Goal: Navigation & Orientation: Find specific page/section

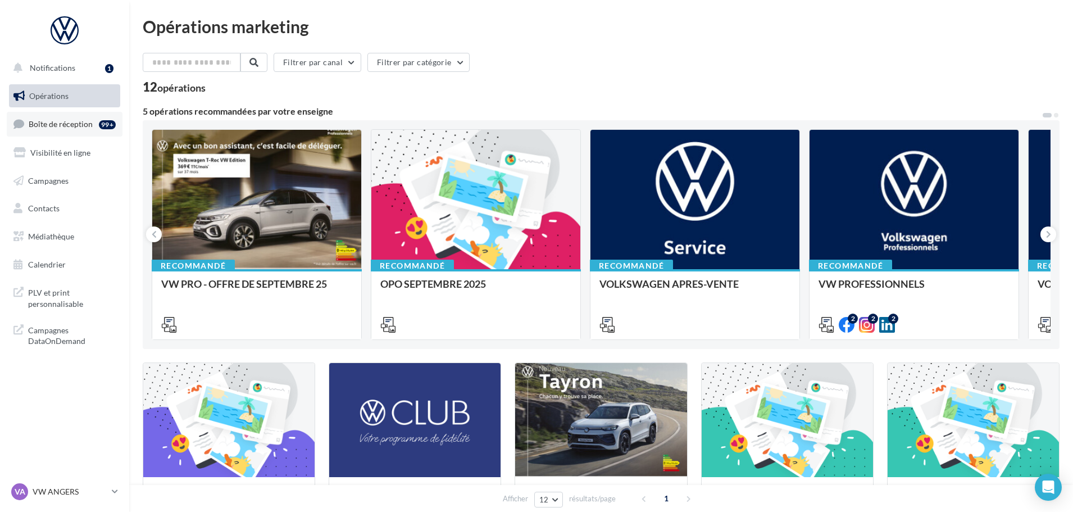
click at [96, 121] on link "Boîte de réception 99+" at bounding box center [65, 124] width 116 height 24
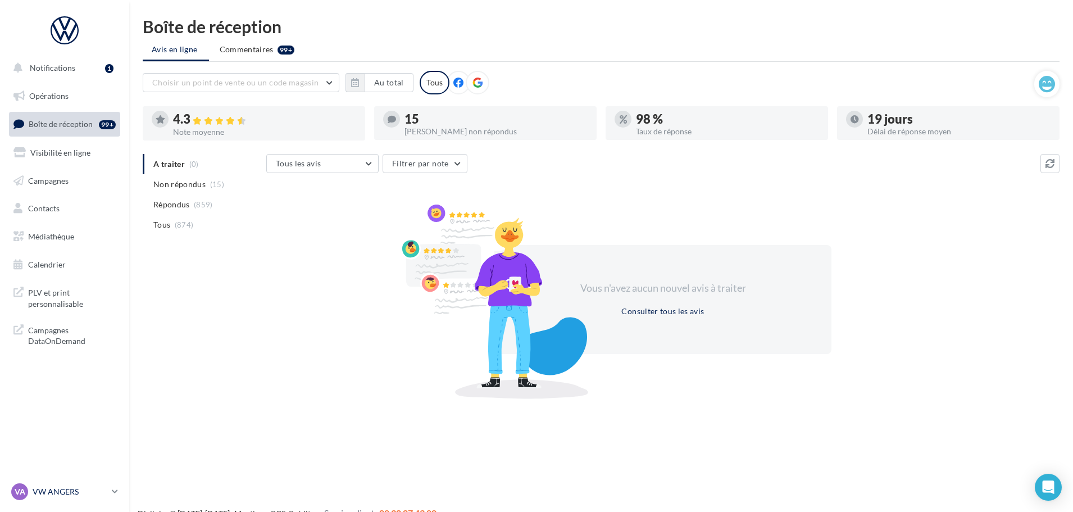
click at [106, 491] on p "VW ANGERS" at bounding box center [70, 491] width 75 height 11
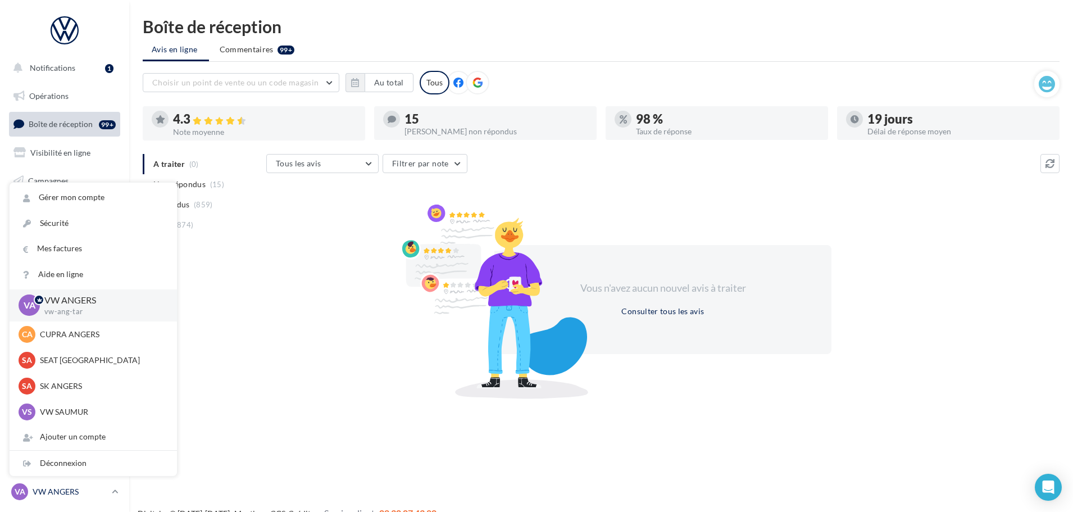
click at [106, 490] on p "VW ANGERS" at bounding box center [70, 491] width 75 height 11
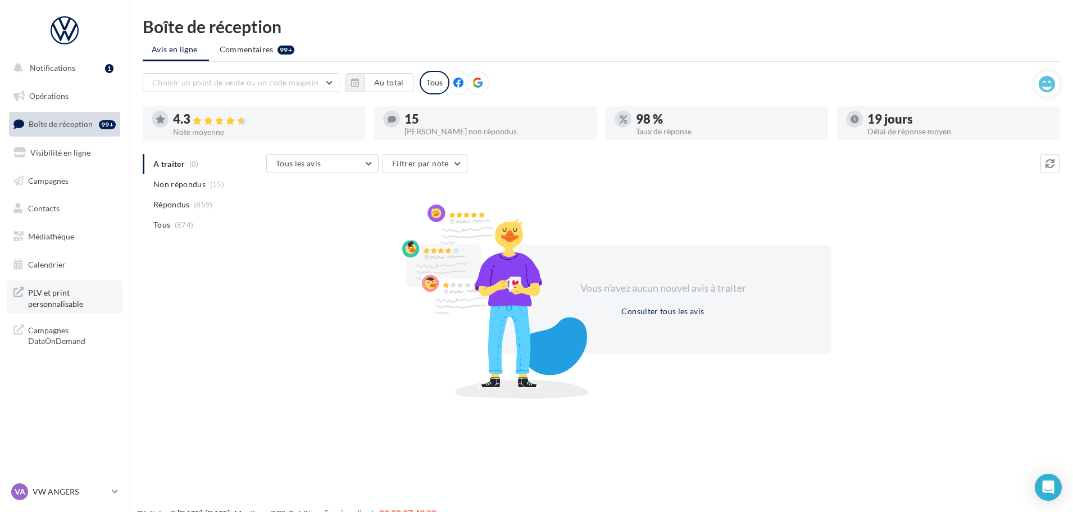
click at [70, 306] on span "PLV et print personnalisable" at bounding box center [72, 297] width 88 height 24
